Goal: Find specific page/section: Find specific page/section

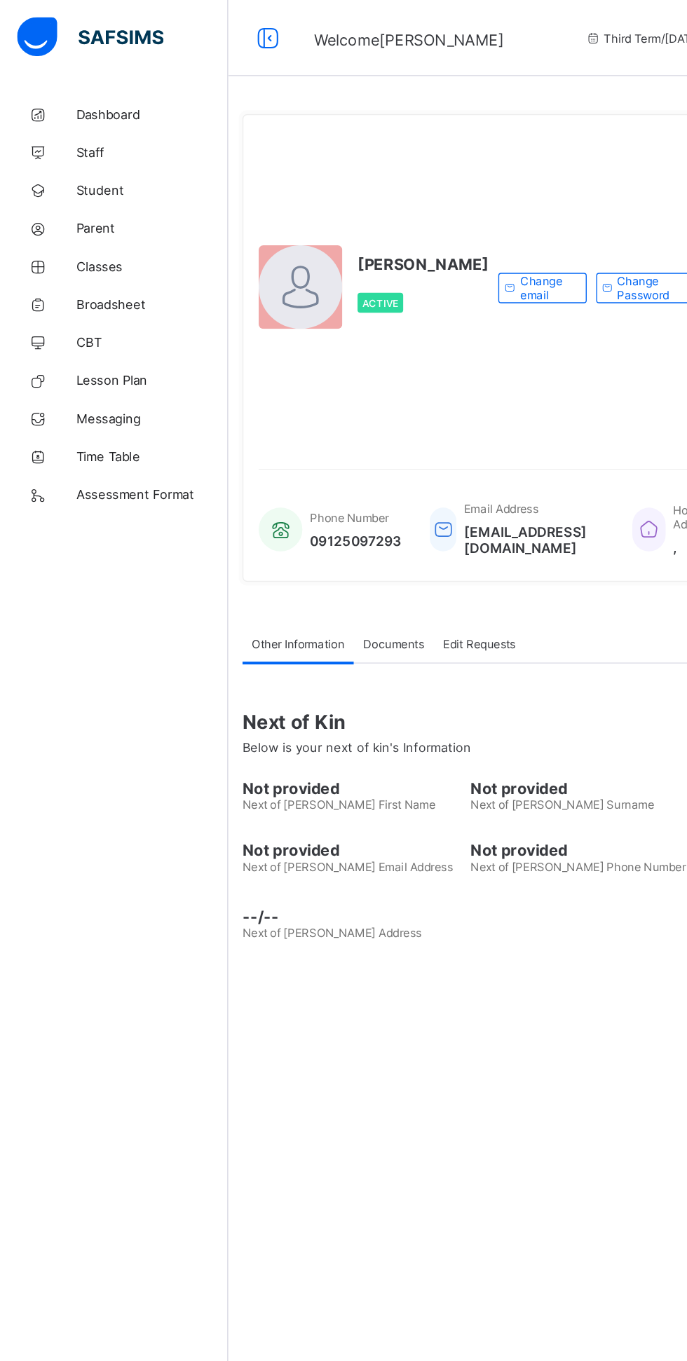
click at [97, 196] on span "Classes" at bounding box center [112, 196] width 112 height 11
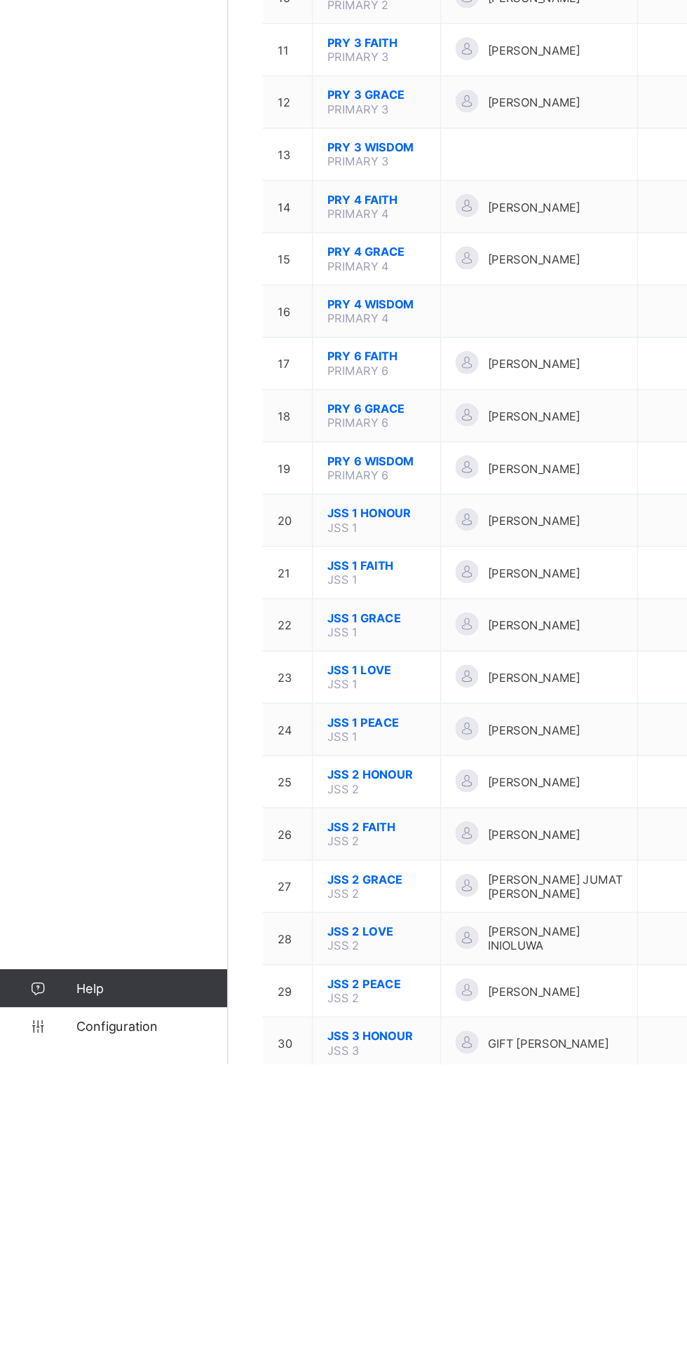
scroll to position [135, 0]
